Goal: Book appointment/travel/reservation

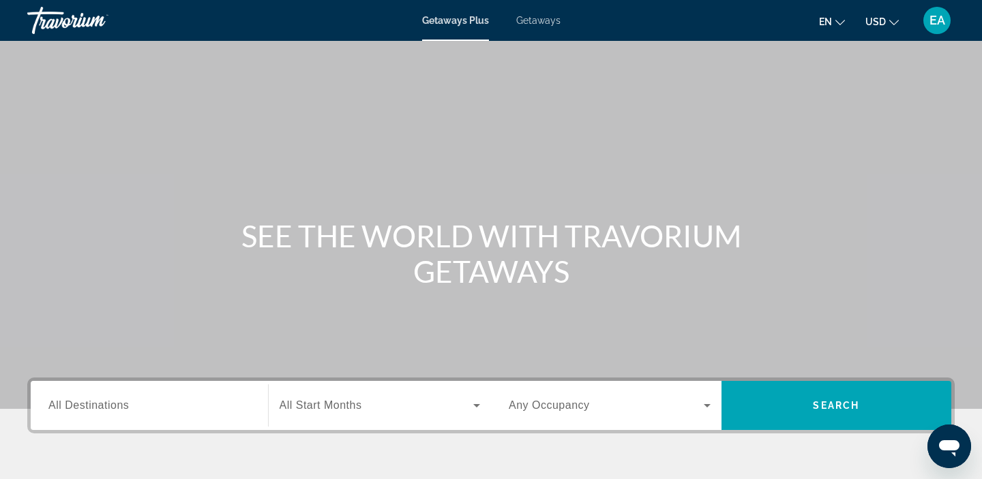
click at [535, 25] on span "Getaways" at bounding box center [538, 20] width 44 height 11
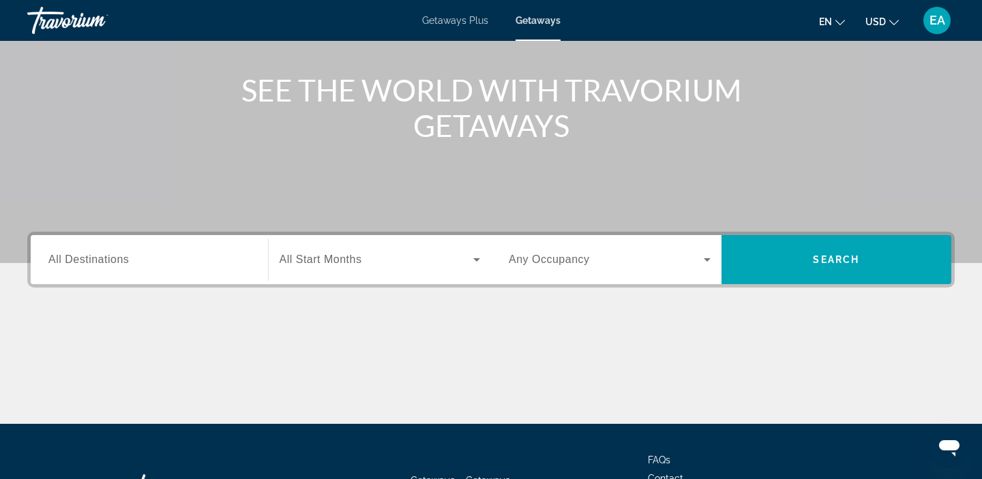
click at [82, 264] on span "All Destinations" at bounding box center [88, 260] width 80 height 12
click at [82, 264] on input "Destination All Destinations" at bounding box center [149, 260] width 202 height 16
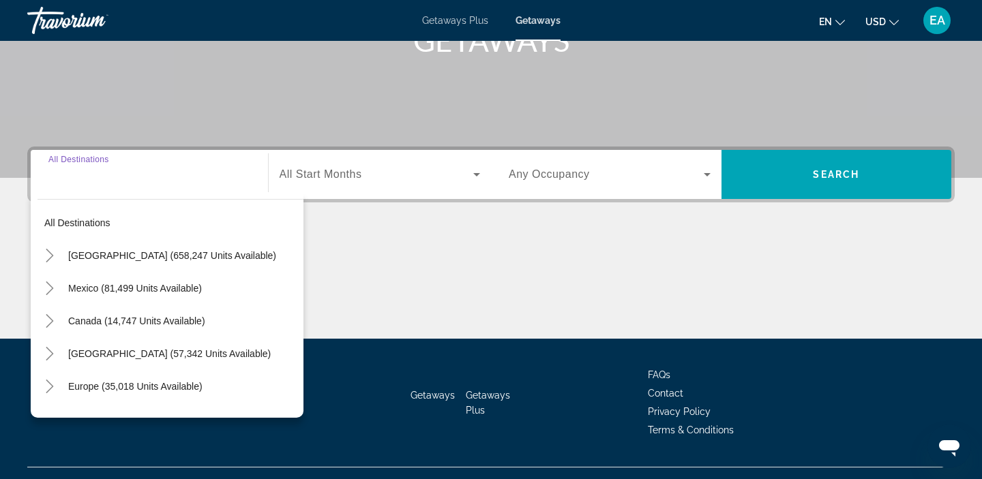
scroll to position [258, 0]
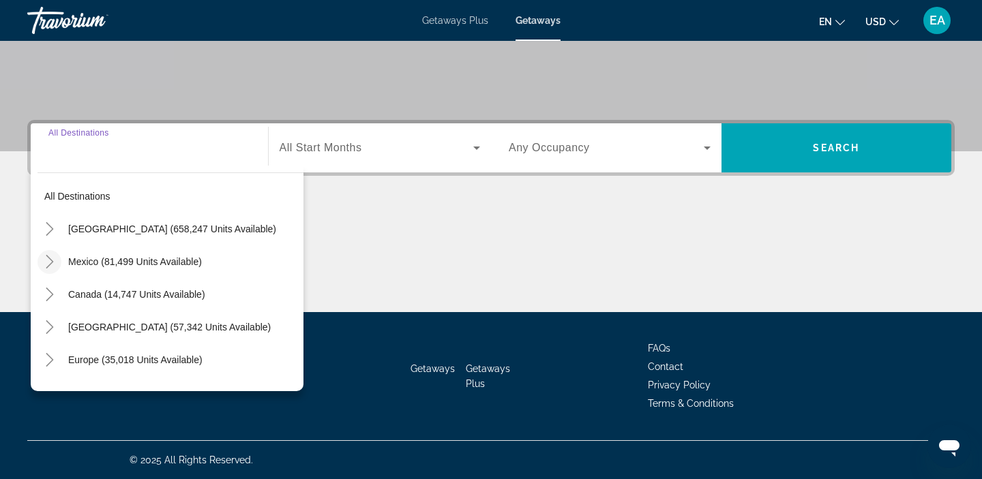
click at [52, 262] on icon "Toggle Mexico (81,499 units available)" at bounding box center [49, 262] width 7 height 14
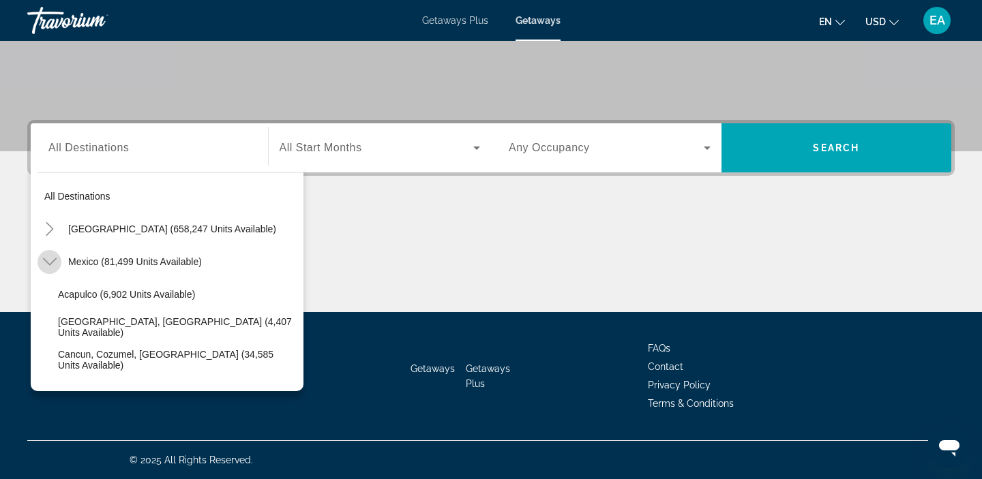
scroll to position [72, 0]
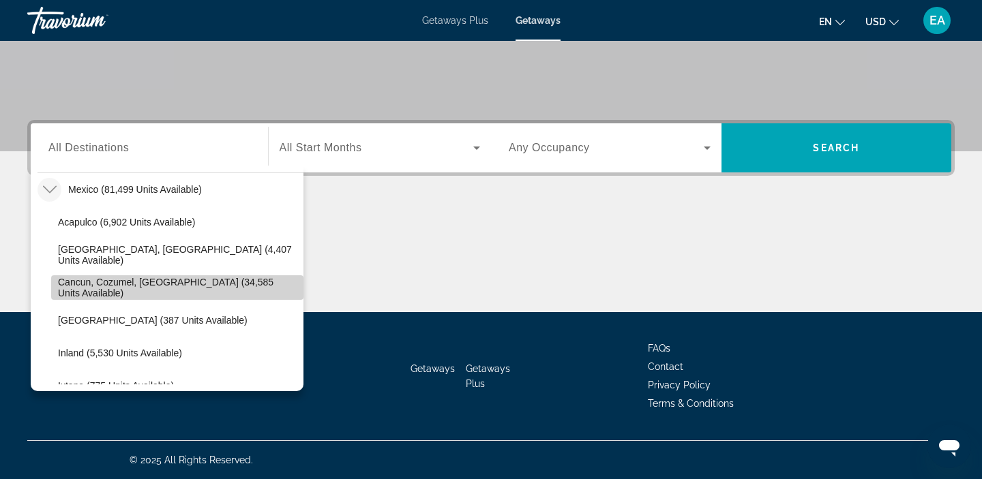
click at [57, 282] on span "Search widget" at bounding box center [177, 287] width 252 height 33
type input "**********"
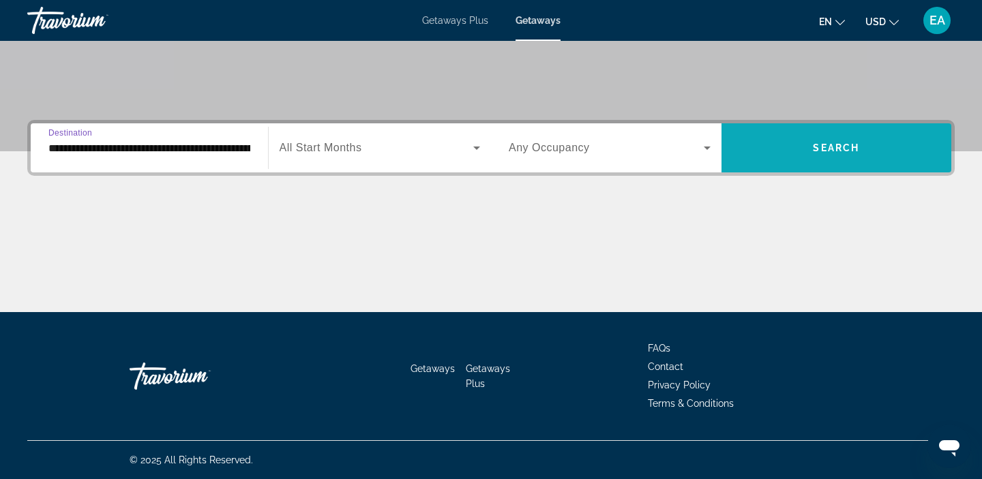
click at [751, 142] on span "Search widget" at bounding box center [836, 148] width 230 height 33
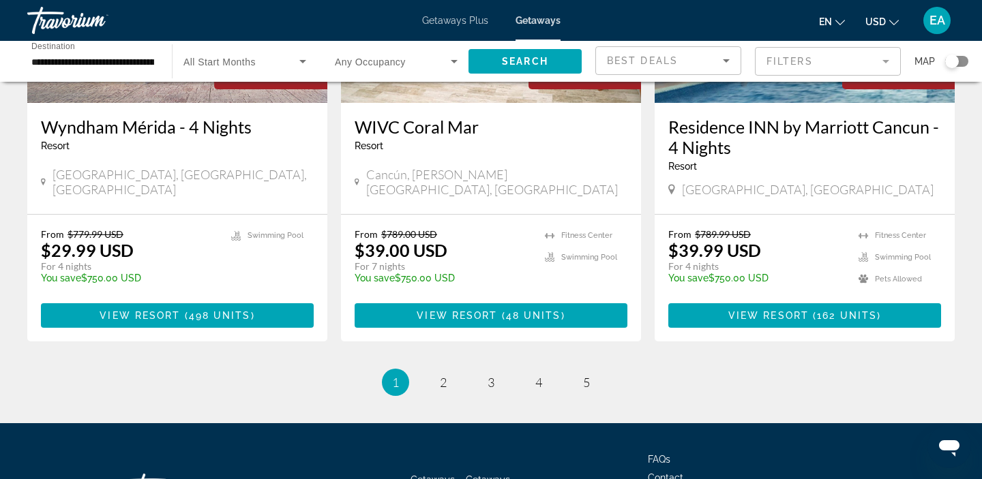
scroll to position [1829, 0]
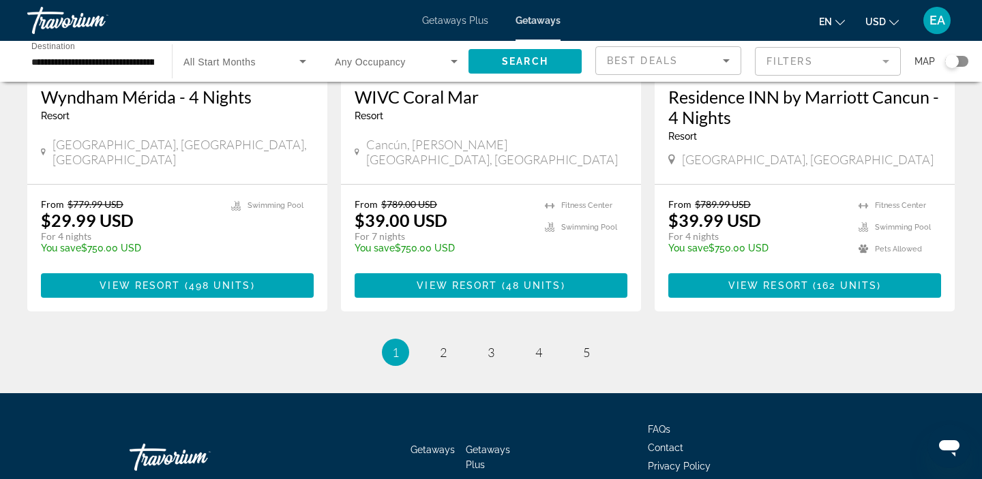
click at [436, 339] on li "page 2" at bounding box center [443, 352] width 27 height 27
click at [440, 345] on span "2" at bounding box center [443, 352] width 7 height 15
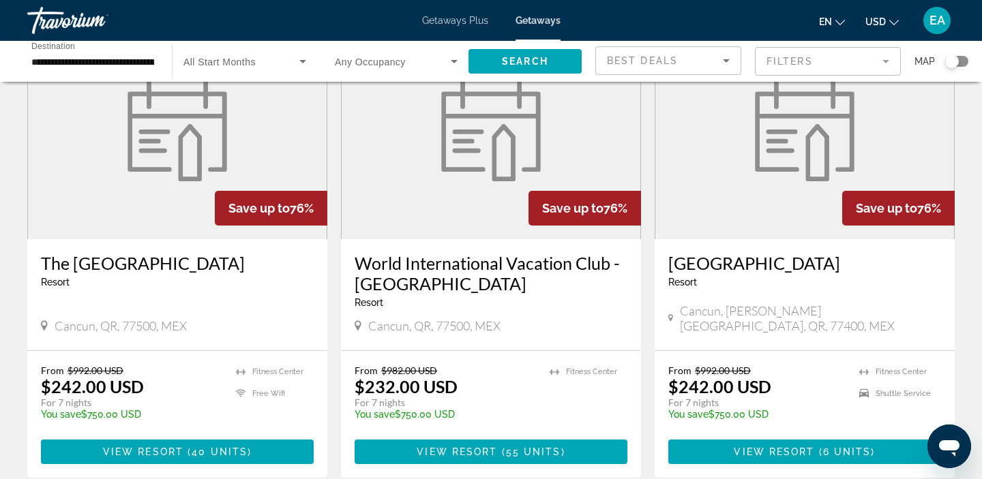
scroll to position [1629, 0]
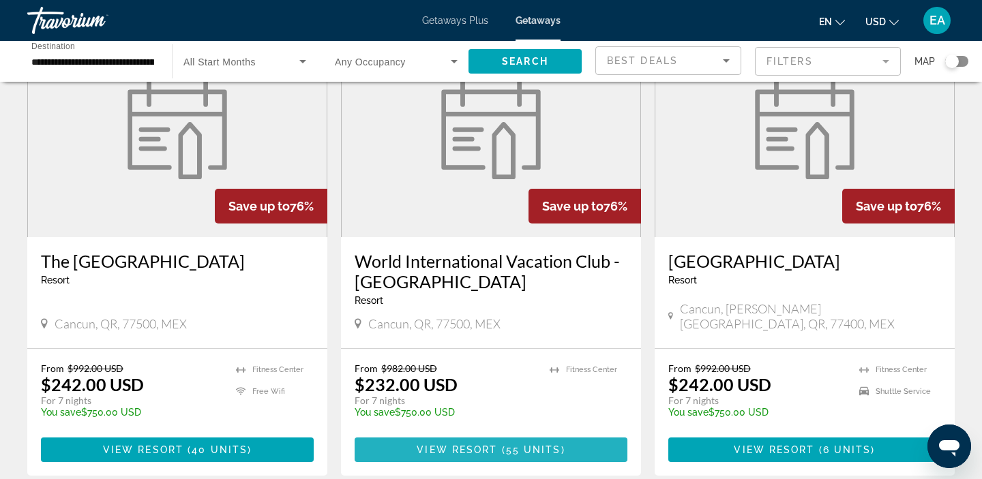
click at [457, 445] on span "View Resort" at bounding box center [457, 450] width 80 height 11
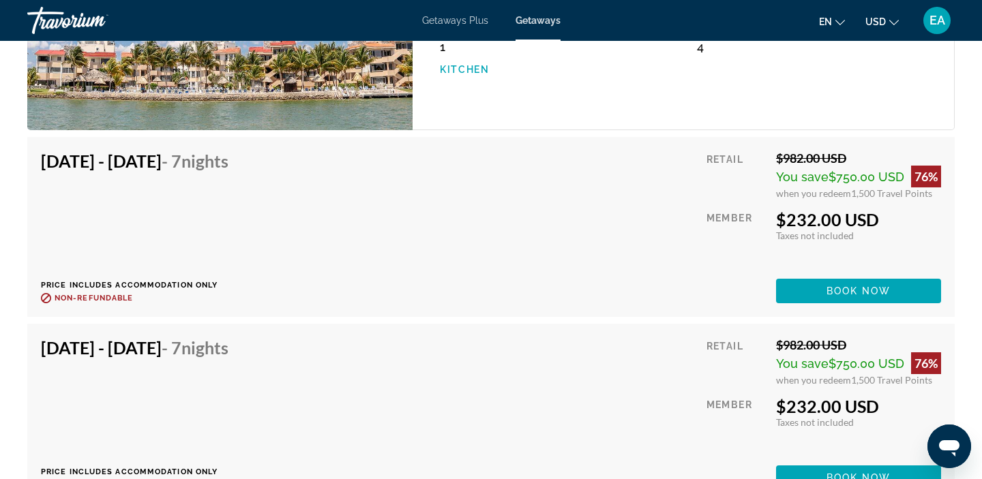
scroll to position [2308, 0]
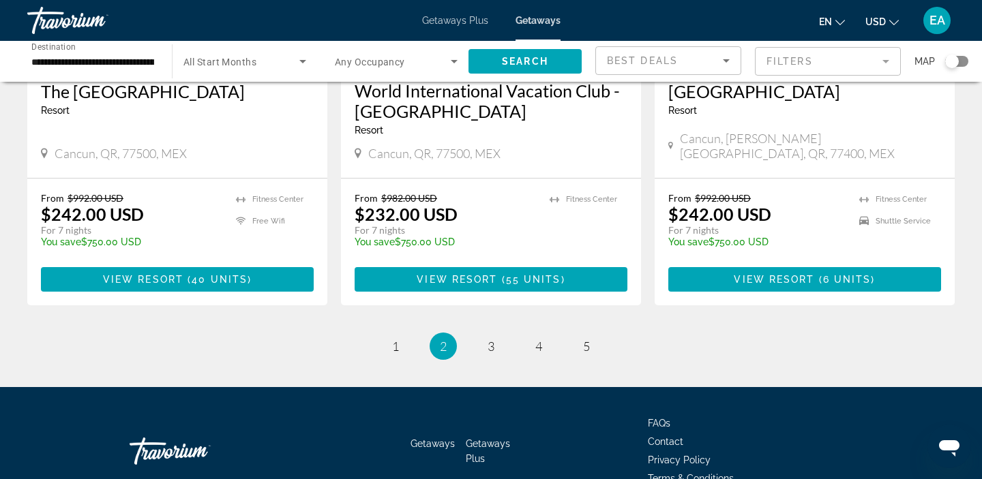
scroll to position [1809, 0]
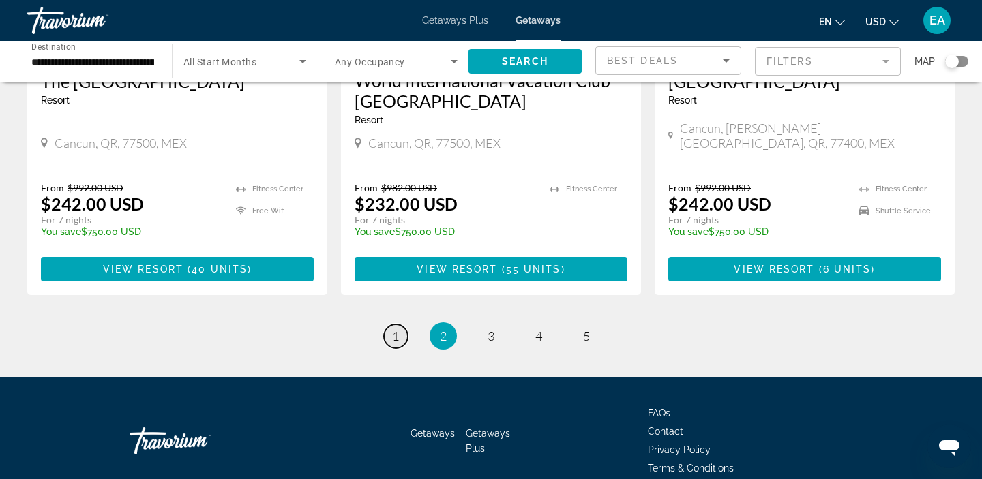
click at [398, 329] on span "1" at bounding box center [395, 336] width 7 height 15
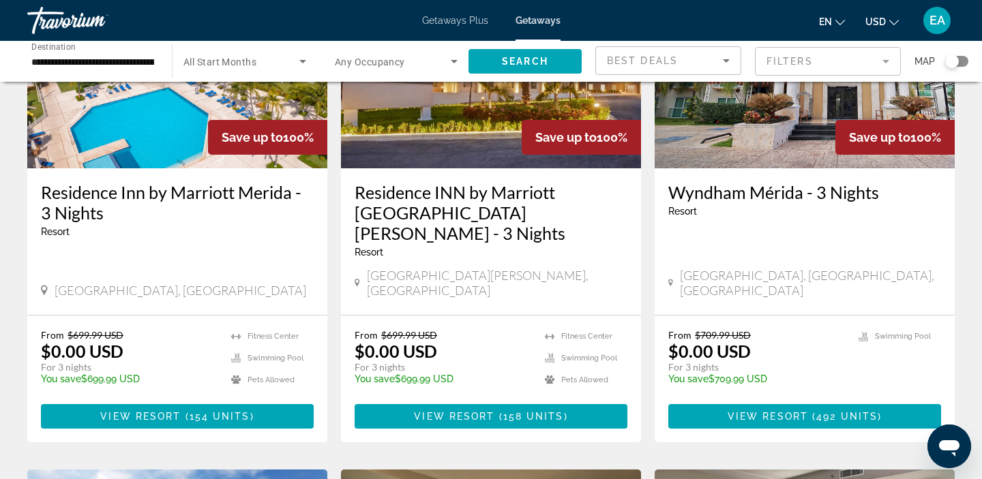
scroll to position [182, 0]
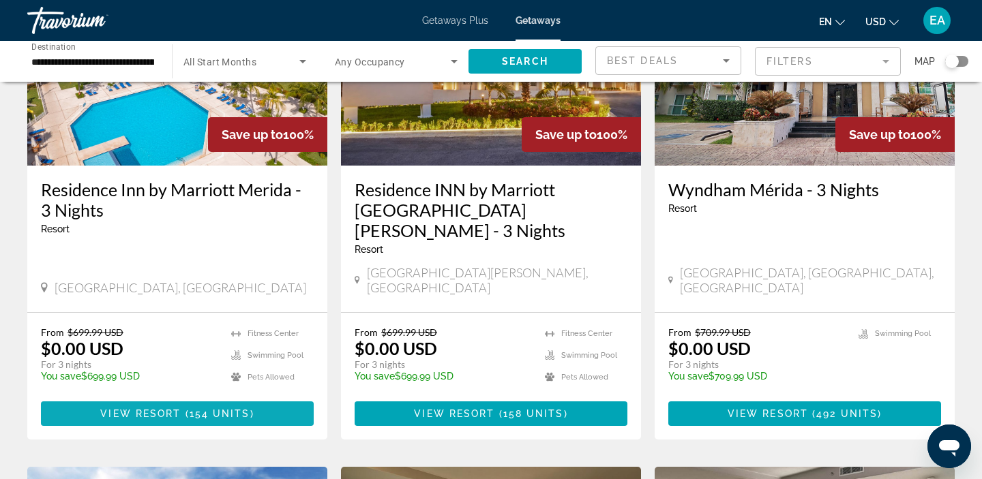
click at [231, 408] on span "154 units" at bounding box center [220, 413] width 61 height 11
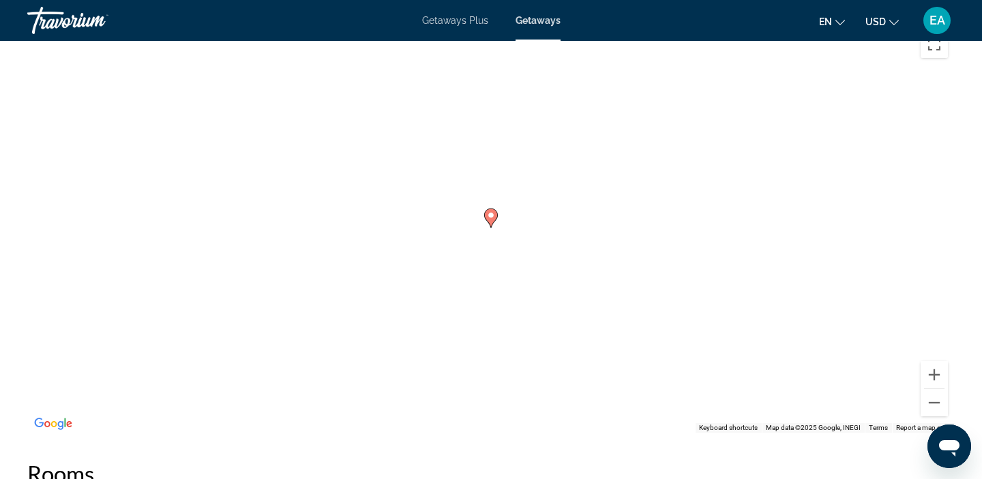
scroll to position [1829, 0]
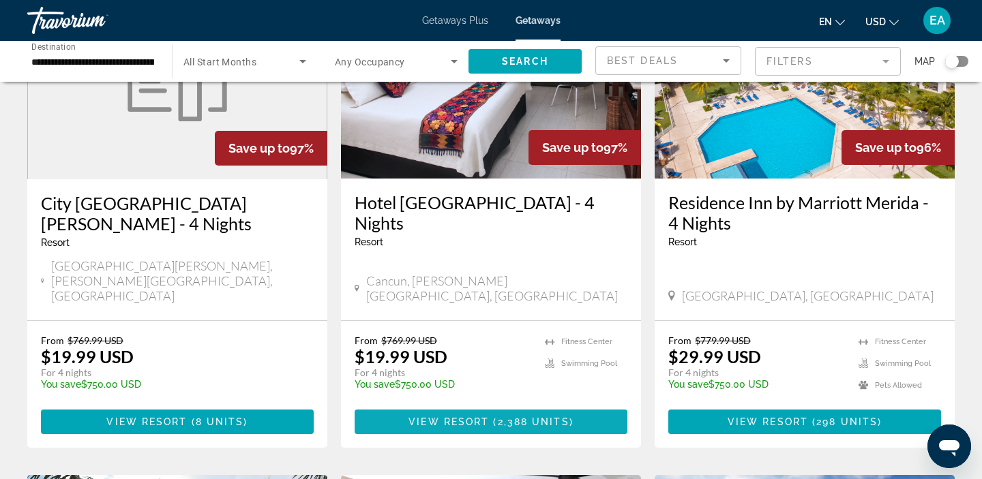
scroll to position [1214, 0]
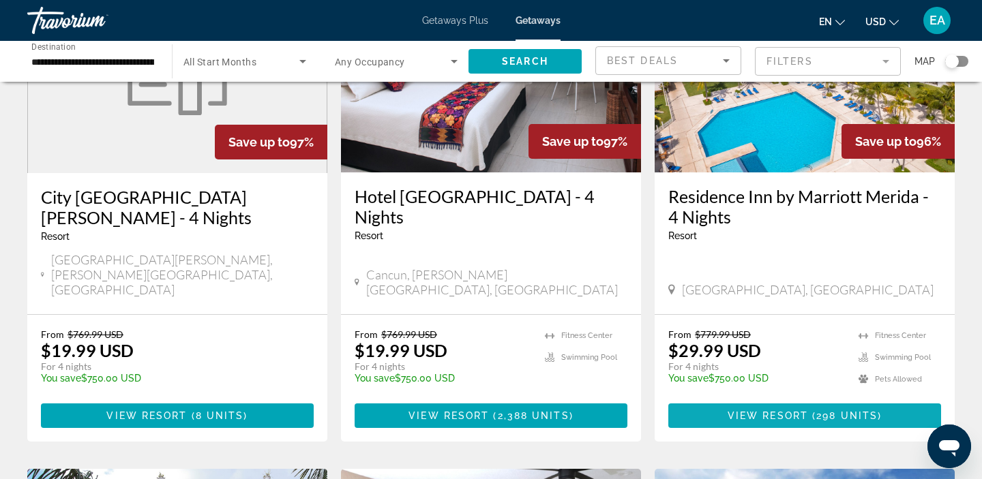
click at [751, 400] on span "Main content" at bounding box center [804, 416] width 273 height 33
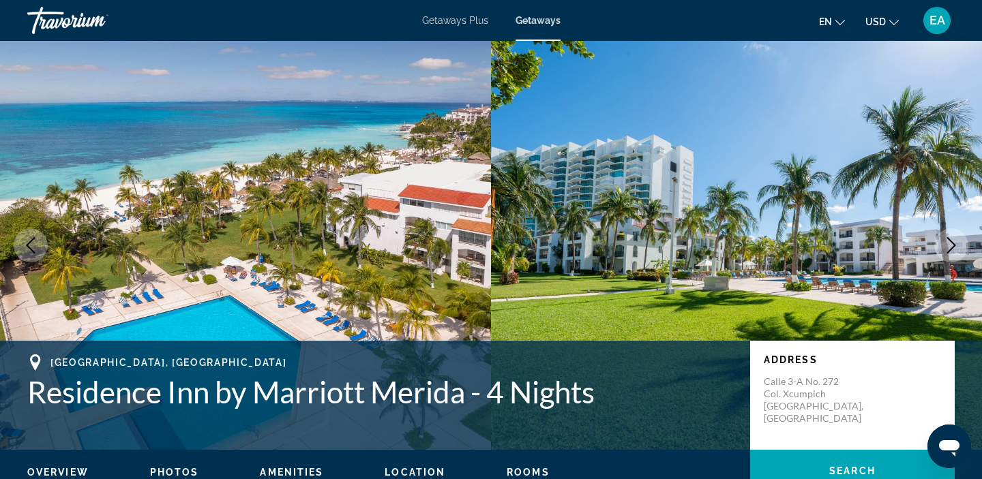
click at [567, 265] on img "Main content" at bounding box center [736, 245] width 491 height 409
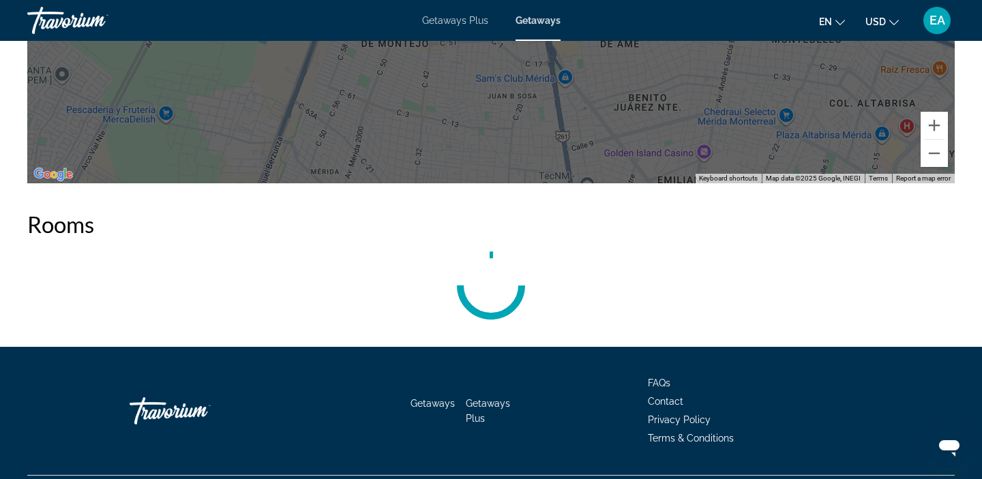
scroll to position [2039, 0]
